Goal: Transaction & Acquisition: Purchase product/service

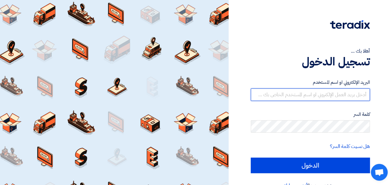
type input "[PERSON_NAME][EMAIL_ADDRESS][DOMAIN_NAME]"
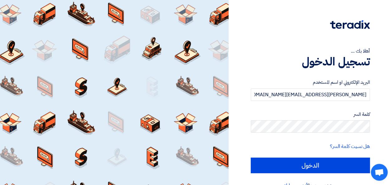
scroll to position [14, 0]
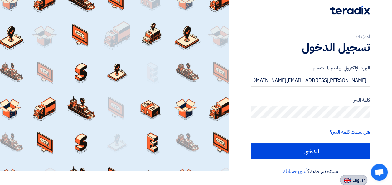
click at [357, 182] on span "English" at bounding box center [358, 180] width 13 height 4
type input "Sign in"
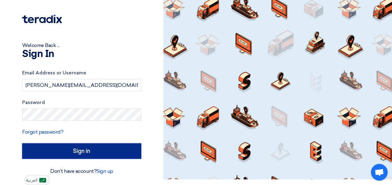
click at [98, 153] on input "Sign in" at bounding box center [81, 151] width 119 height 16
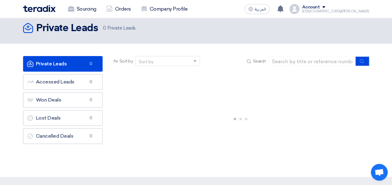
scroll to position [0, 0]
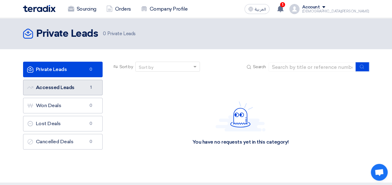
click at [57, 91] on link "Accessed Leads Accessed Leads 1" at bounding box center [62, 88] width 79 height 16
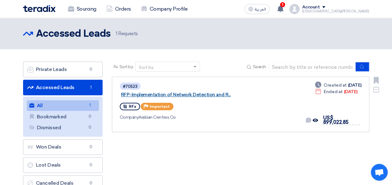
click at [196, 92] on link "RFP-Implementation of Network Detection and R..." at bounding box center [199, 95] width 156 height 6
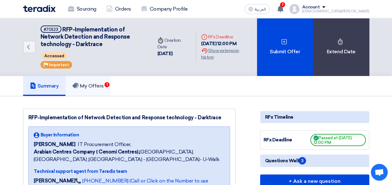
click at [91, 86] on h5 "My Offers 1" at bounding box center [87, 86] width 31 height 6
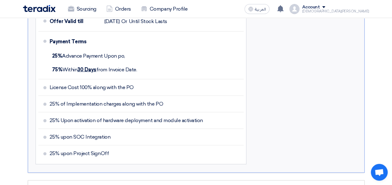
scroll to position [615, 0]
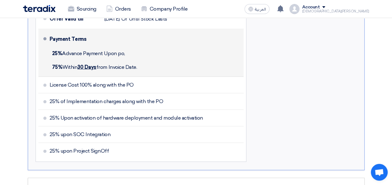
drag, startPoint x: 52, startPoint y: 51, endPoint x: 137, endPoint y: 55, distance: 85.2
click at [137, 55] on div "25% Advance Payment Upon po," at bounding box center [146, 54] width 192 height 14
copy span "25% Advance Payment Upon po,"
drag, startPoint x: 140, startPoint y: 66, endPoint x: 50, endPoint y: 63, distance: 89.8
click at [50, 63] on div "75% [DATE] from Invoice Date." at bounding box center [146, 67] width 192 height 14
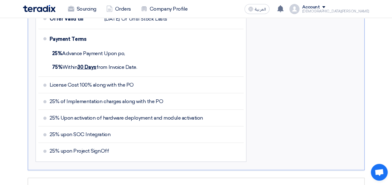
copy span "75% [DATE] from Invoice Date."
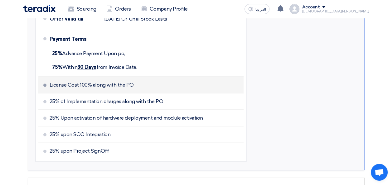
drag, startPoint x: 48, startPoint y: 80, endPoint x: 135, endPoint y: 82, distance: 86.7
click at [135, 82] on li "License Cost 100% along with the PO" at bounding box center [140, 85] width 205 height 17
copy span "License Cost 100% along with the PO"
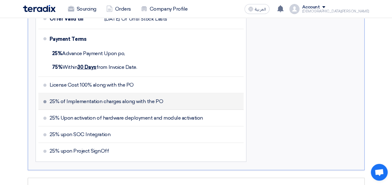
drag, startPoint x: 49, startPoint y: 99, endPoint x: 171, endPoint y: 98, distance: 121.6
click at [171, 98] on li "25% of Implementation charges along with the PO" at bounding box center [140, 101] width 205 height 17
copy span "25% of Implementation charges along with the PO"
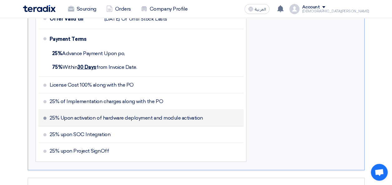
drag, startPoint x: 50, startPoint y: 117, endPoint x: 209, endPoint y: 120, distance: 159.0
click at [209, 120] on li "25% Upon activation of hardware deployment and module activation" at bounding box center [140, 118] width 205 height 17
drag, startPoint x: 50, startPoint y: 115, endPoint x: 203, endPoint y: 117, distance: 152.4
click at [203, 117] on li "25% Upon activation of hardware deployment and module activation" at bounding box center [140, 118] width 205 height 17
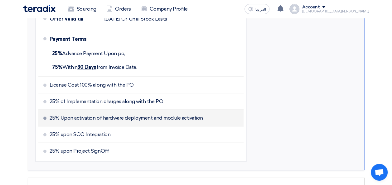
copy span "25% Upon activation of hardware deployment and module activation"
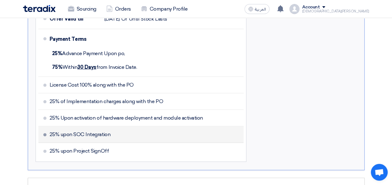
click at [50, 132] on span "25% upon SOC Integration" at bounding box center [80, 135] width 61 height 6
drag, startPoint x: 49, startPoint y: 131, endPoint x: 131, endPoint y: 129, distance: 82.0
click at [131, 129] on li "25% upon SOC Integration" at bounding box center [140, 135] width 205 height 17
copy span "25% upon SOC Integration"
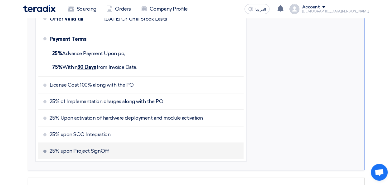
drag, startPoint x: 49, startPoint y: 148, endPoint x: 117, endPoint y: 148, distance: 67.9
click at [117, 148] on li "25% upon Project SignOff" at bounding box center [140, 151] width 205 height 16
copy span "25% upon Project SignOff"
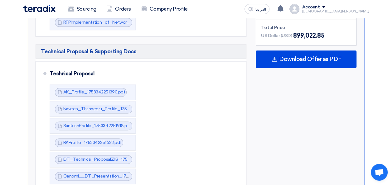
scroll to position [383, 0]
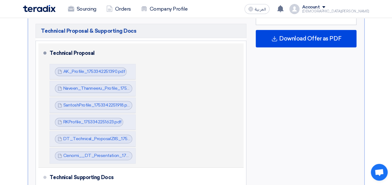
click at [218, 86] on div "Technical Proposal AK_Profile_1753342251390.pdf AK_Profile_1753342251390.pdf" at bounding box center [146, 105] width 192 height 119
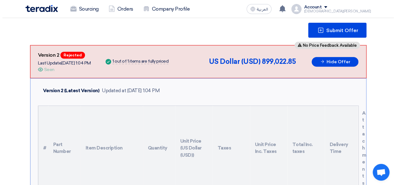
scroll to position [97, 0]
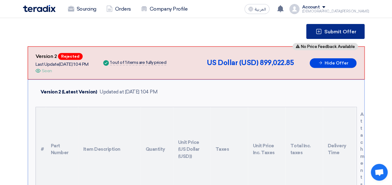
click at [330, 27] on button "Submit Offer" at bounding box center [335, 31] width 58 height 15
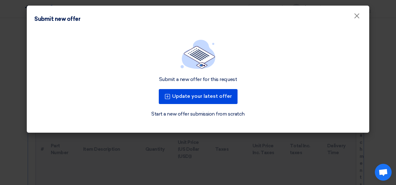
click at [167, 115] on link "Start a new offer submission from scratch" at bounding box center [197, 113] width 93 height 7
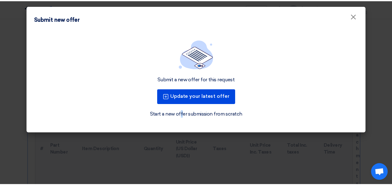
scroll to position [0, 0]
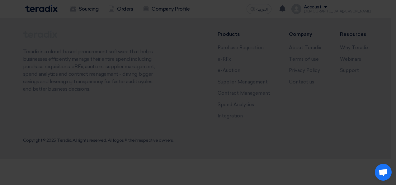
click at [167, 115] on div "Submit a new offer for this request Update your latest offer Start a new offer …" at bounding box center [198, 66] width 343 height 101
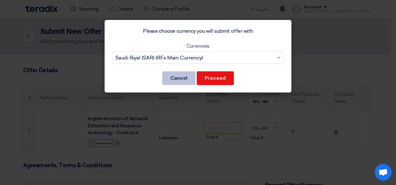
click at [178, 76] on button "Cancel" at bounding box center [178, 78] width 33 height 14
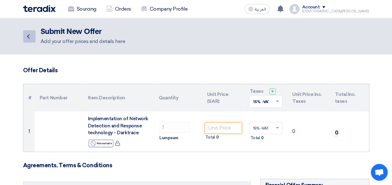
click at [29, 37] on icon "Back" at bounding box center [28, 36] width 7 height 7
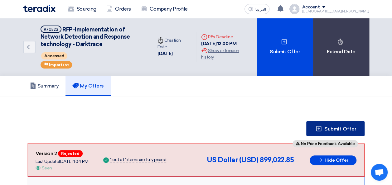
click at [332, 128] on span "Submit Offer" at bounding box center [340, 129] width 32 height 5
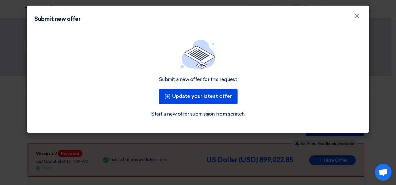
click at [211, 113] on link "Start a new offer submission from scratch" at bounding box center [197, 113] width 93 height 7
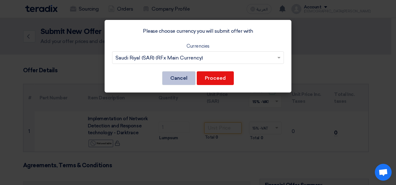
click at [183, 72] on button "Cancel" at bounding box center [178, 78] width 33 height 14
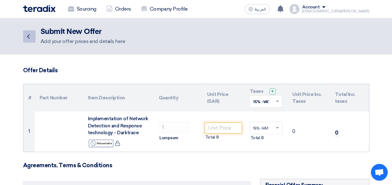
click at [27, 36] on use at bounding box center [28, 36] width 2 height 4
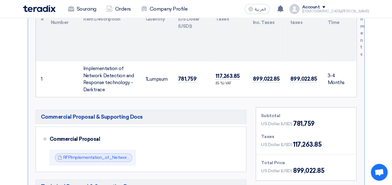
scroll to position [226, 0]
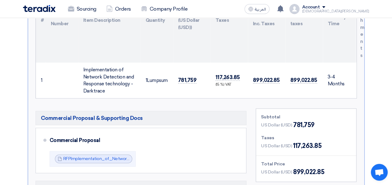
drag, startPoint x: 194, startPoint y: 79, endPoint x: 175, endPoint y: 78, distance: 19.6
click at [175, 78] on td "781,759" at bounding box center [191, 81] width 37 height 36
copy span "781,759"
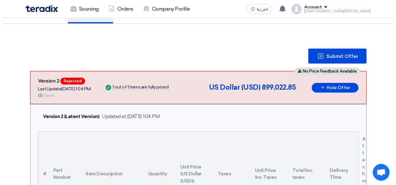
scroll to position [71, 0]
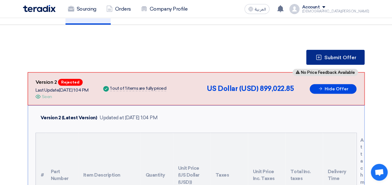
click at [324, 55] on button "Submit Offer" at bounding box center [335, 57] width 58 height 15
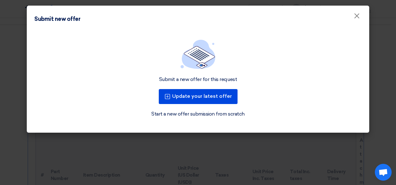
click at [188, 115] on link "Start a new offer submission from scratch" at bounding box center [197, 113] width 93 height 7
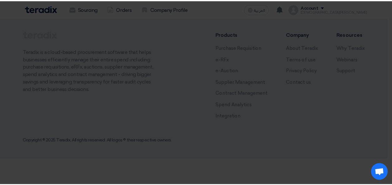
scroll to position [0, 0]
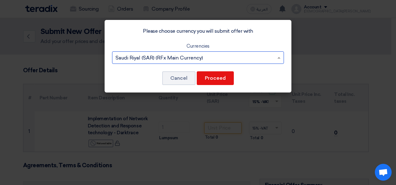
click at [278, 56] on span at bounding box center [280, 57] width 8 height 7
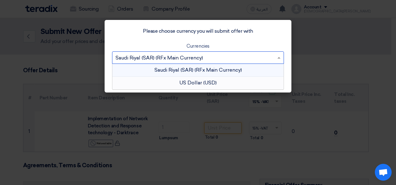
click at [207, 83] on div "US Dollar (USD)" at bounding box center [198, 83] width 171 height 12
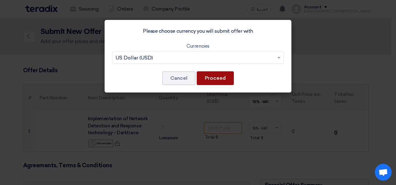
click at [211, 77] on button "Proceed" at bounding box center [215, 78] width 37 height 14
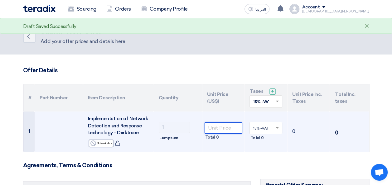
click at [212, 126] on input "number" at bounding box center [223, 127] width 38 height 11
paste input "781759"
type input "781759"
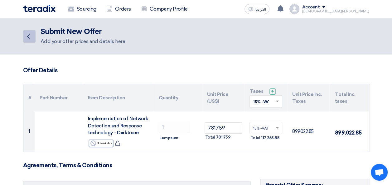
click at [29, 33] on icon "Back" at bounding box center [28, 36] width 7 height 7
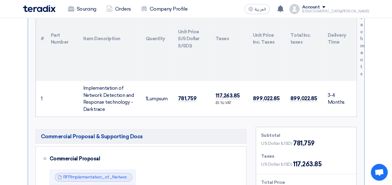
scroll to position [181, 0]
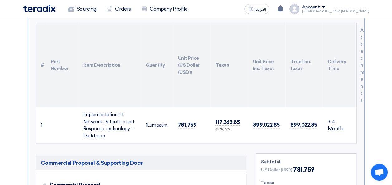
drag, startPoint x: 391, startPoint y: 42, endPoint x: 391, endPoint y: 54, distance: 11.5
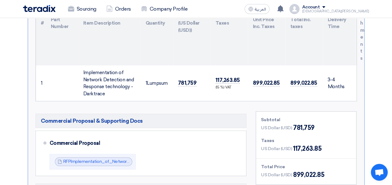
scroll to position [229, 0]
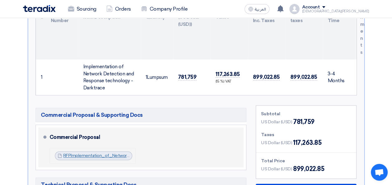
click at [113, 154] on link "RFPImplementation_of_Network_Detection_and_Response_technology__Darktrace_BOW_1…" at bounding box center [175, 155] width 225 height 5
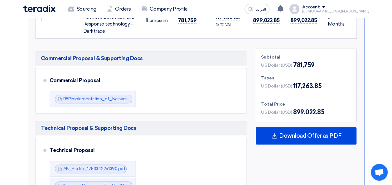
scroll to position [282, 0]
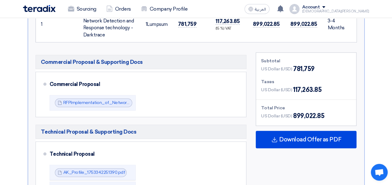
drag, startPoint x: 292, startPoint y: 67, endPoint x: 313, endPoint y: 70, distance: 20.7
click at [313, 70] on div "US Dollar (USD) 781,759" at bounding box center [287, 68] width 53 height 9
copy span "781,759"
click at [315, 73] on div "Subtotal US Dollar (USD) 781,759 Taxes US Dollar (USD) 117,263.85 Total Price U…" at bounding box center [306, 89] width 100 height 73
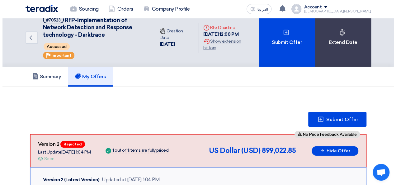
scroll to position [11, 0]
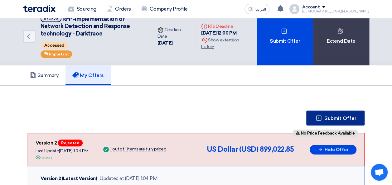
click at [324, 116] on button "Submit Offer" at bounding box center [335, 118] width 58 height 15
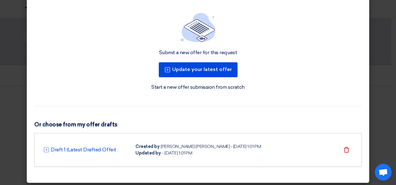
scroll to position [30, 0]
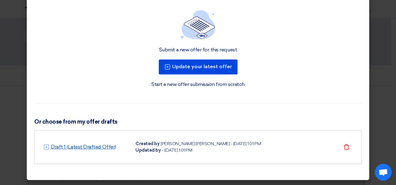
click at [86, 146] on link "Draft 1 (Latest Drafted Offer)" at bounding box center [83, 146] width 65 height 7
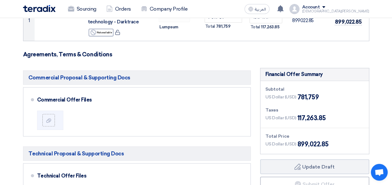
scroll to position [107, 0]
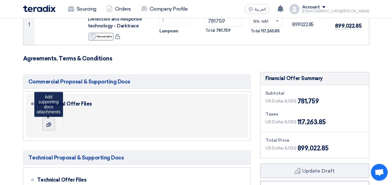
click at [50, 124] on use at bounding box center [48, 124] width 5 height 4
click at [0, 0] on input "file" at bounding box center [0, 0] width 0 height 0
click at [53, 130] on label at bounding box center [48, 124] width 12 height 12
click at [0, 0] on input "file" at bounding box center [0, 0] width 0 height 0
click at [49, 124] on use at bounding box center [48, 124] width 5 height 4
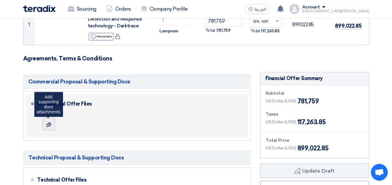
click at [0, 0] on input "file" at bounding box center [0, 0] width 0 height 0
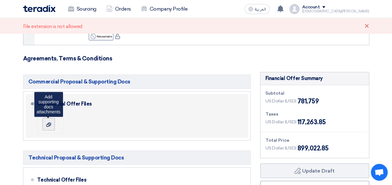
click at [49, 127] on div at bounding box center [48, 124] width 7 height 6
click at [0, 0] on input "file" at bounding box center [0, 0] width 0 height 0
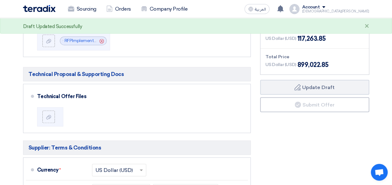
scroll to position [193, 0]
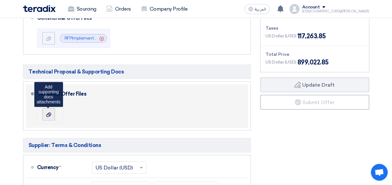
click at [48, 115] on use at bounding box center [48, 114] width 5 height 4
click at [0, 0] on input "file" at bounding box center [0, 0] width 0 height 0
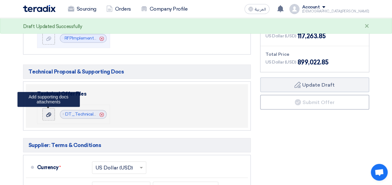
click at [49, 115] on use at bounding box center [48, 114] width 5 height 4
click at [0, 0] on input "file" at bounding box center [0, 0] width 0 height 0
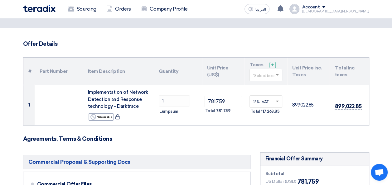
scroll to position [0, 0]
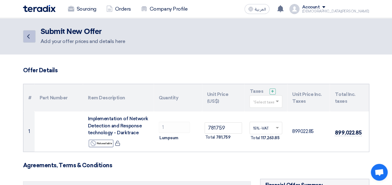
click at [30, 36] on icon "Back" at bounding box center [28, 36] width 7 height 7
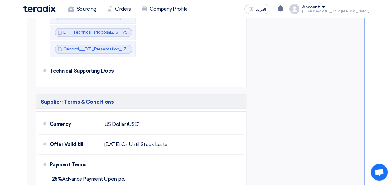
scroll to position [492, 0]
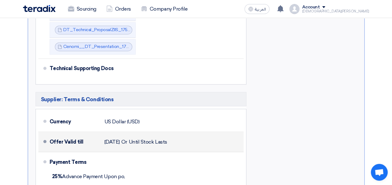
drag, startPoint x: 104, startPoint y: 138, endPoint x: 183, endPoint y: 142, distance: 78.3
click at [183, 142] on div "Offer Valid till [DATE] Or Until Stock Lasts" at bounding box center [146, 141] width 192 height 15
copy div "[DATE] Or Until Stock Lasts"
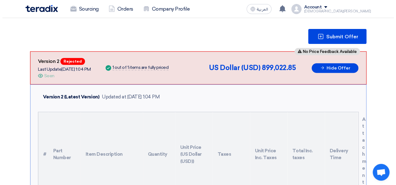
scroll to position [89, 0]
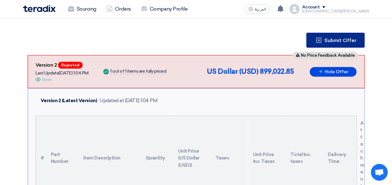
click at [319, 40] on icon at bounding box center [318, 40] width 6 height 6
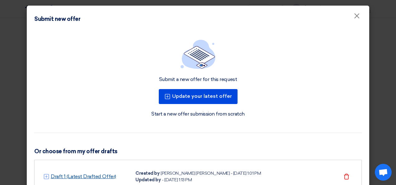
click at [84, 176] on link "Draft 1 (Latest Drafted Offer)" at bounding box center [83, 176] width 65 height 7
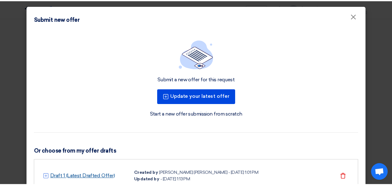
scroll to position [0, 0]
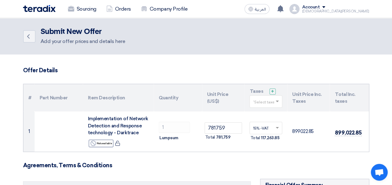
drag, startPoint x: 391, startPoint y: 40, endPoint x: 393, endPoint y: 49, distance: 9.1
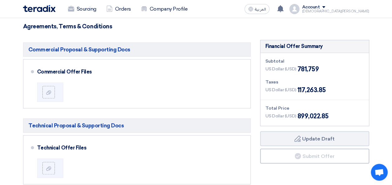
scroll to position [140, 0]
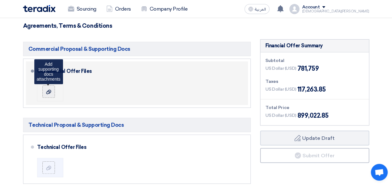
click at [50, 91] on use at bounding box center [48, 91] width 5 height 4
click at [0, 0] on input "file" at bounding box center [0, 0] width 0 height 0
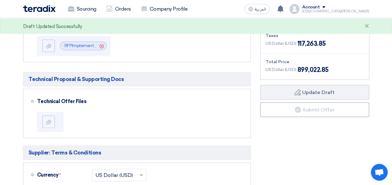
scroll to position [187, 0]
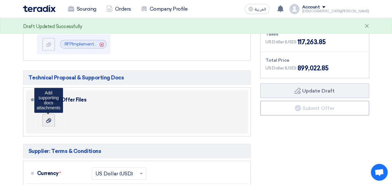
click at [48, 119] on use at bounding box center [48, 120] width 5 height 4
click at [0, 0] on input "file" at bounding box center [0, 0] width 0 height 0
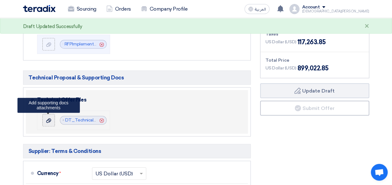
click at [48, 120] on icon at bounding box center [48, 120] width 5 height 5
click at [0, 0] on input "file" at bounding box center [0, 0] width 0 height 0
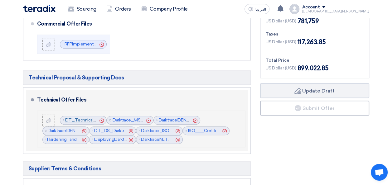
click at [86, 118] on link "DT_Technical_ProposalZIISRev_1755598540929.pdf" at bounding box center [117, 119] width 105 height 5
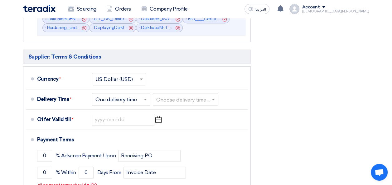
scroll to position [300, 0]
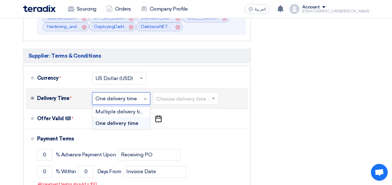
click at [143, 98] on span at bounding box center [146, 98] width 8 height 6
click at [137, 110] on span "Multiple delivery times" at bounding box center [122, 112] width 54 height 6
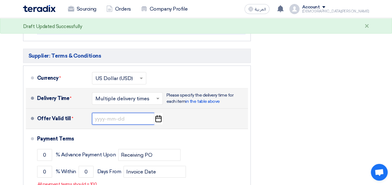
click at [103, 121] on input at bounding box center [123, 119] width 62 height 12
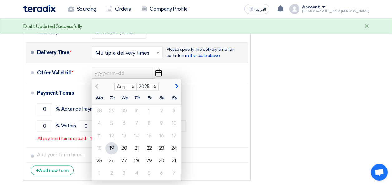
scroll to position [361, 0]
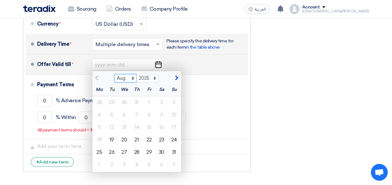
click at [132, 77] on select "Aug Sep Oct Nov Dec" at bounding box center [125, 78] width 22 height 8
select select "9"
click at [114, 74] on select "Aug Sep Oct Nov Dec" at bounding box center [125, 78] width 22 height 8
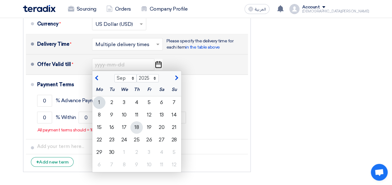
click at [137, 123] on div "18" at bounding box center [136, 127] width 12 height 12
type input "[DATE]"
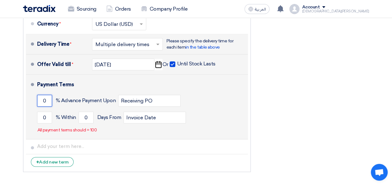
click at [46, 100] on input "0" at bounding box center [44, 101] width 15 height 12
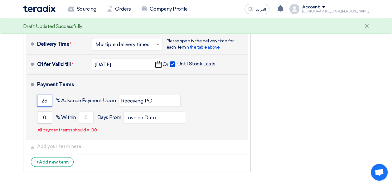
type input "25"
click at [48, 115] on input "0" at bounding box center [44, 118] width 15 height 12
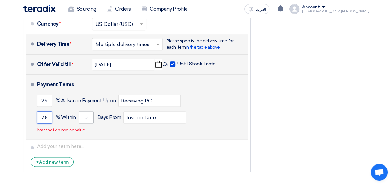
type input "75"
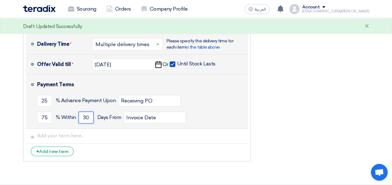
type input "30"
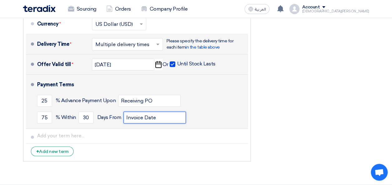
click at [164, 117] on input "Invoice Date" at bounding box center [154, 118] width 62 height 12
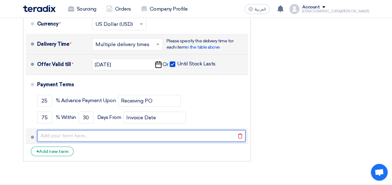
click at [62, 135] on input "text" at bounding box center [141, 136] width 208 height 12
type input "License Cost 100% along with the PO"
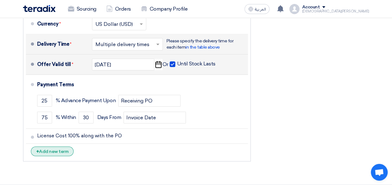
click at [60, 150] on div "+ Add new term" at bounding box center [52, 151] width 43 height 10
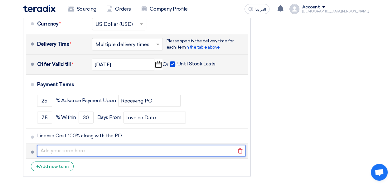
click at [60, 150] on input "text" at bounding box center [141, 151] width 208 height 12
paste input "25% of Implementation charges along with the PO"
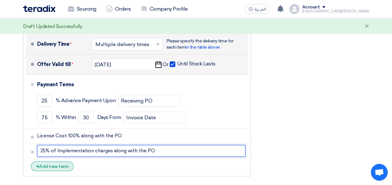
type input "25% of Implementation charges along with the PO"
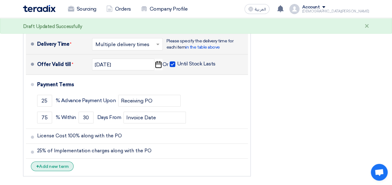
click at [55, 167] on div "+ Add new term" at bounding box center [52, 166] width 43 height 10
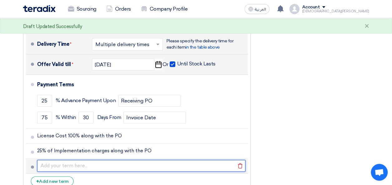
click at [69, 165] on input "text" at bounding box center [141, 166] width 208 height 12
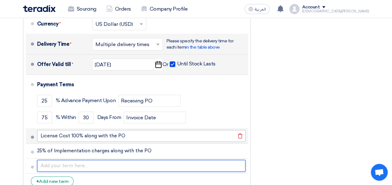
paste input "25% Upon activation of hardware deployment and module activation"
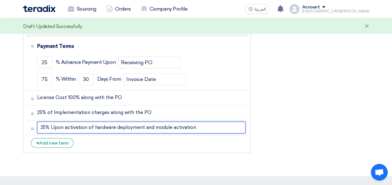
scroll to position [408, 0]
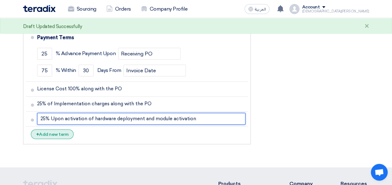
type input "25% Upon activation of hardware deployment and module activation"
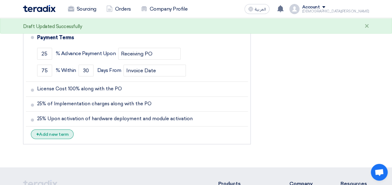
click at [58, 132] on div "+ Add new term" at bounding box center [52, 134] width 43 height 10
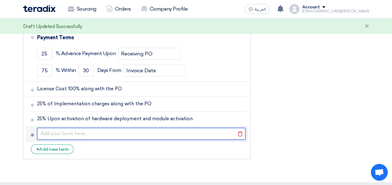
click at [58, 132] on input "text" at bounding box center [141, 134] width 208 height 12
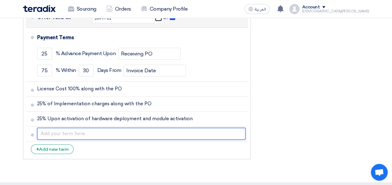
paste input "25% upon SOC Integration"
type input "25% upon SOC Integration"
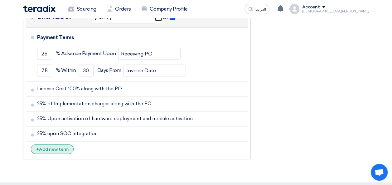
click at [60, 148] on div "+ Add new term" at bounding box center [52, 149] width 43 height 10
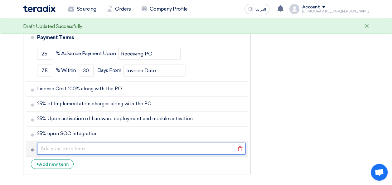
click at [58, 148] on input "text" at bounding box center [141, 149] width 208 height 12
paste input "25% upon Project SignOff"
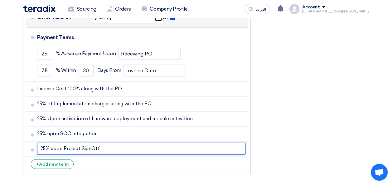
scroll to position [406, 0]
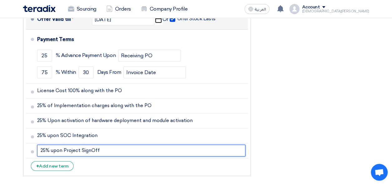
type input "25% upon Project SignOff"
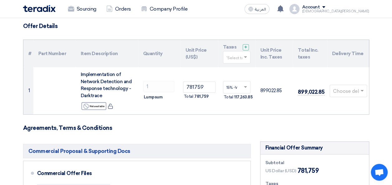
scroll to position [43, 0]
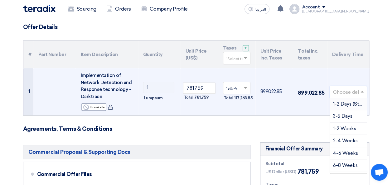
click at [361, 93] on span at bounding box center [363, 91] width 8 height 7
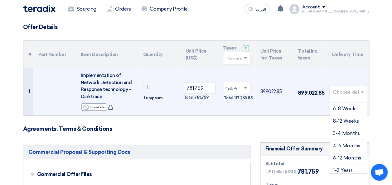
scroll to position [59, 0]
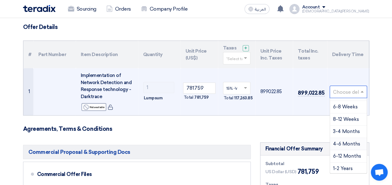
click at [352, 141] on span "4-6 Months" at bounding box center [346, 144] width 27 height 6
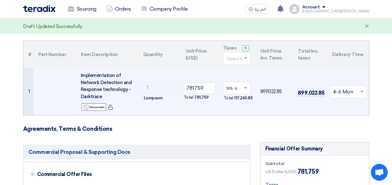
drag, startPoint x: 391, startPoint y: 54, endPoint x: 391, endPoint y: 68, distance: 14.0
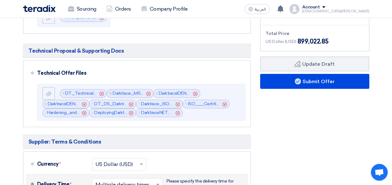
scroll to position [221, 0]
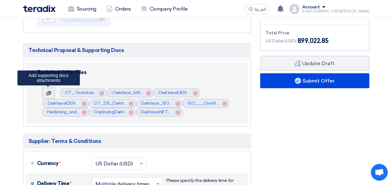
click at [46, 92] on use at bounding box center [48, 93] width 5 height 4
click at [0, 0] on input "file" at bounding box center [0, 0] width 0 height 0
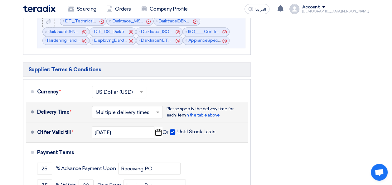
scroll to position [296, 0]
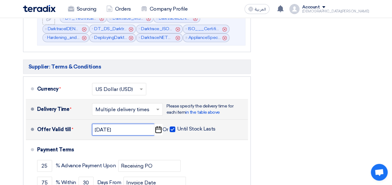
click at [119, 129] on input "[DATE]" at bounding box center [123, 130] width 62 height 12
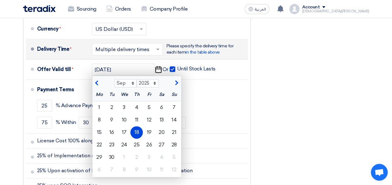
scroll to position [357, 0]
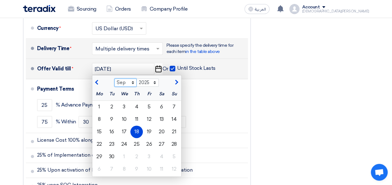
click at [132, 81] on select "Aug Sep Oct Nov Dec" at bounding box center [125, 83] width 22 height 8
select select "8"
click at [114, 79] on select "Aug Sep Oct Nov Dec" at bounding box center [125, 83] width 22 height 8
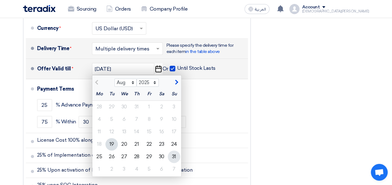
click at [172, 156] on div "31" at bounding box center [174, 157] width 12 height 12
type input "[DATE]"
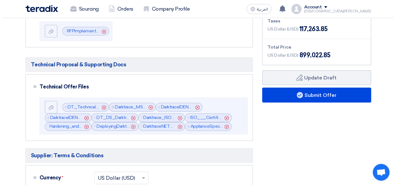
scroll to position [205, 0]
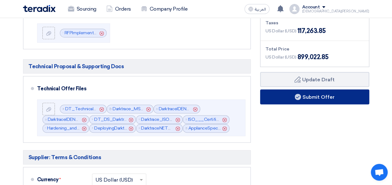
click at [317, 98] on button "Submit Offer" at bounding box center [314, 96] width 109 height 15
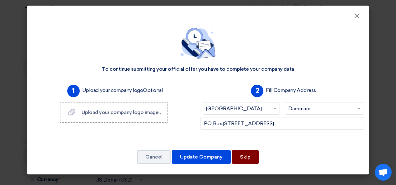
click at [243, 155] on button "Skip" at bounding box center [245, 157] width 27 height 14
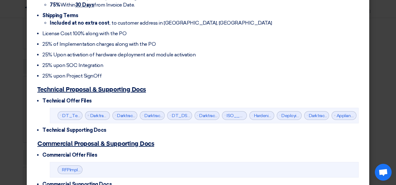
scroll to position [254, 0]
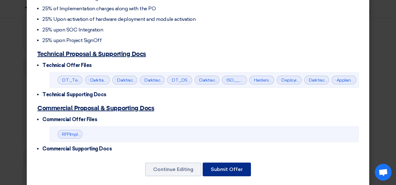
click at [224, 164] on button "Submit Offer" at bounding box center [227, 170] width 48 height 14
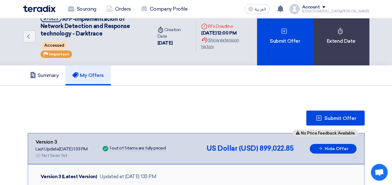
scroll to position [0, 0]
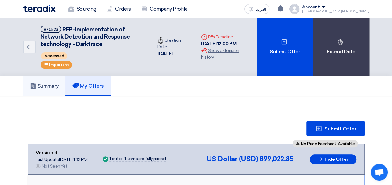
click at [50, 88] on h5 "Summary" at bounding box center [44, 86] width 29 height 6
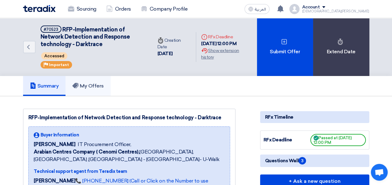
click at [84, 82] on link "My Offers" at bounding box center [87, 86] width 45 height 20
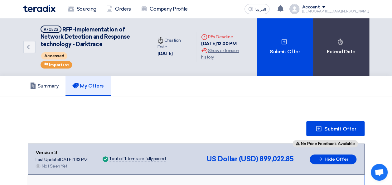
click at [359, 6] on div "Account" at bounding box center [335, 7] width 67 height 5
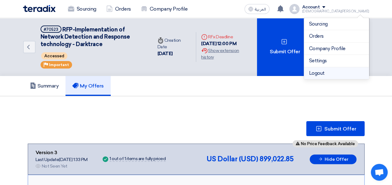
click at [326, 69] on li "Logout" at bounding box center [336, 73] width 65 height 12
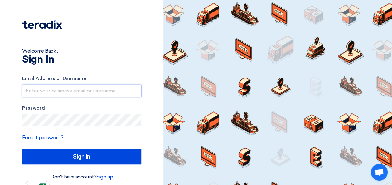
type input "[PERSON_NAME][EMAIL_ADDRESS][DOMAIN_NAME]"
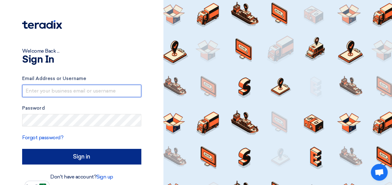
type input "[PERSON_NAME][EMAIL_ADDRESS][DOMAIN_NAME]"
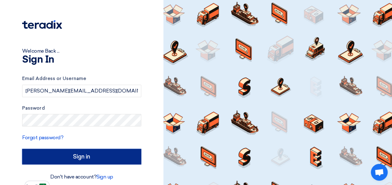
click at [90, 159] on input "Sign in" at bounding box center [81, 157] width 119 height 16
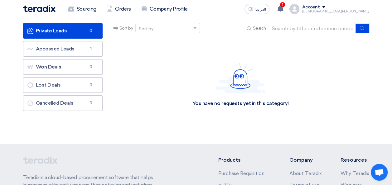
scroll to position [10, 0]
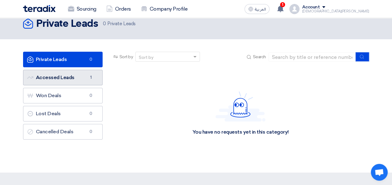
click at [55, 79] on link "Accessed Leads Accessed Leads 1" at bounding box center [62, 78] width 79 height 16
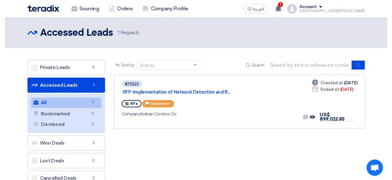
scroll to position [1, 0]
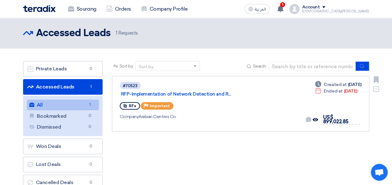
click at [200, 82] on div "#70523 RFP-Implementation of Network Detection and R..." at bounding box center [210, 89] width 180 height 17
click at [200, 91] on link "RFP-Implementation of Network Detection and R..." at bounding box center [199, 94] width 156 height 6
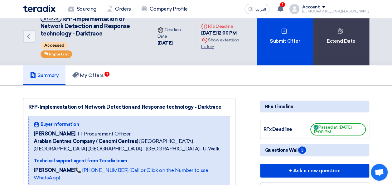
scroll to position [11, 0]
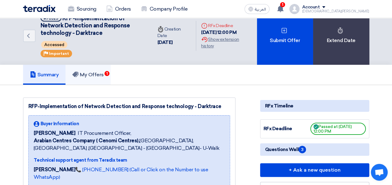
click at [92, 75] on h5 "My Offers 1" at bounding box center [87, 75] width 31 height 6
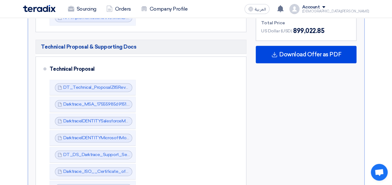
scroll to position [364, 0]
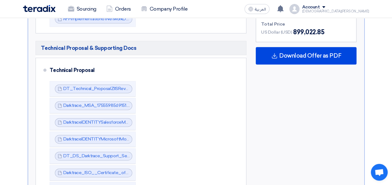
drag, startPoint x: 391, startPoint y: 84, endPoint x: 391, endPoint y: 92, distance: 8.4
click at [391, 92] on section "Submit Offer No Price Feedback Available Version 3 Last Update 19 Aug 2025, 1:3…" at bounding box center [196, 170] width 392 height 876
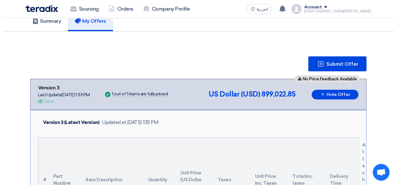
scroll to position [62, 0]
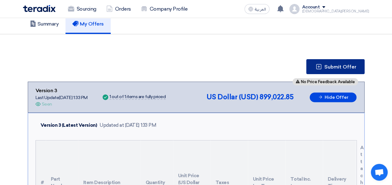
click at [340, 65] on span "Submit Offer" at bounding box center [340, 67] width 32 height 5
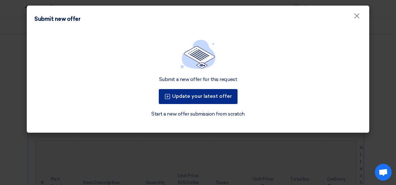
click at [180, 97] on button "Update your latest offer" at bounding box center [198, 96] width 79 height 15
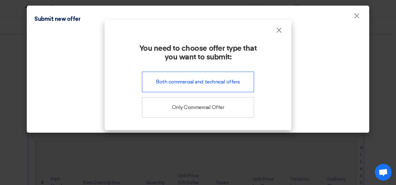
click at [190, 82] on div "Both commercial and technical offers" at bounding box center [198, 82] width 112 height 21
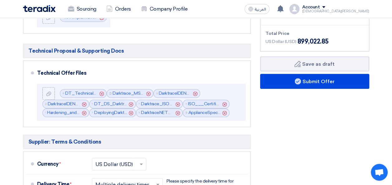
scroll to position [223, 0]
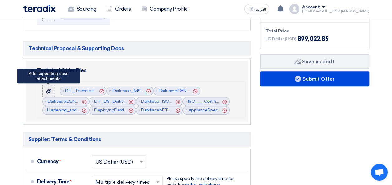
click at [46, 90] on icon at bounding box center [48, 91] width 5 height 5
click at [0, 0] on input "file" at bounding box center [0, 0] width 0 height 0
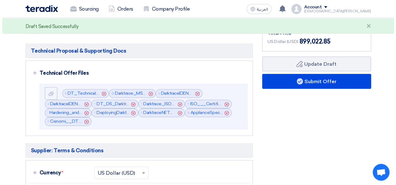
scroll to position [221, 0]
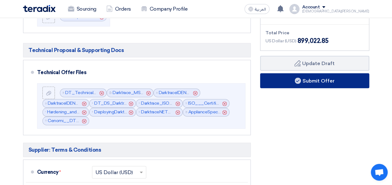
click at [322, 82] on button "Submit Offer" at bounding box center [314, 80] width 109 height 15
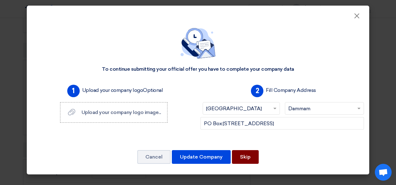
click at [247, 160] on button "Skip" at bounding box center [245, 157] width 27 height 14
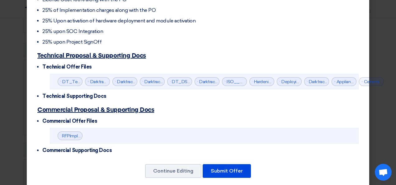
scroll to position [254, 0]
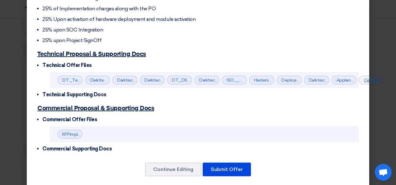
click at [221, 163] on button "Submit Offer" at bounding box center [227, 170] width 48 height 14
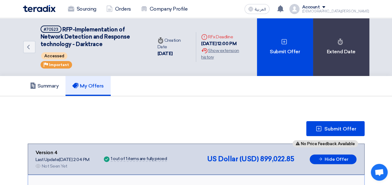
click at [325, 8] on span at bounding box center [323, 7] width 3 height 2
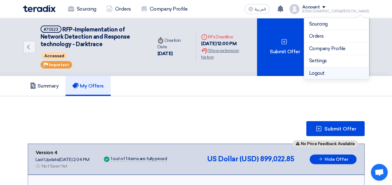
click at [321, 70] on li "Logout" at bounding box center [336, 73] width 65 height 12
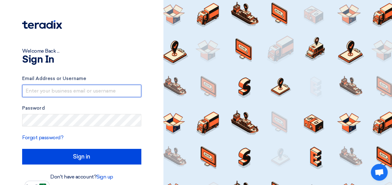
type input "[PERSON_NAME][EMAIL_ADDRESS][DOMAIN_NAME]"
